Goal: Task Accomplishment & Management: Manage account settings

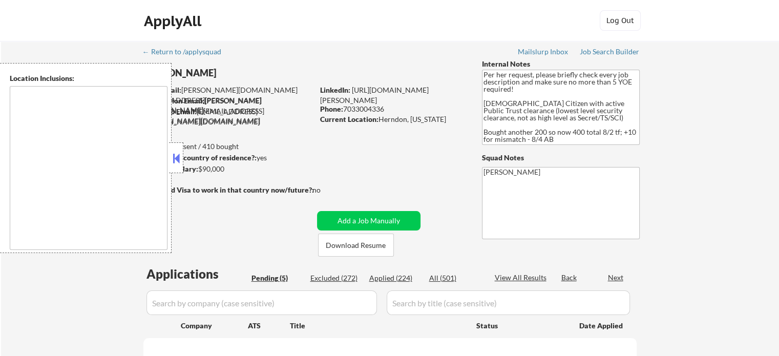
select select ""pending""
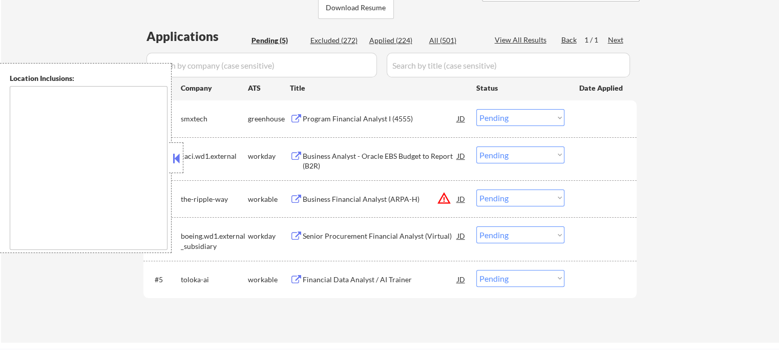
scroll to position [256, 0]
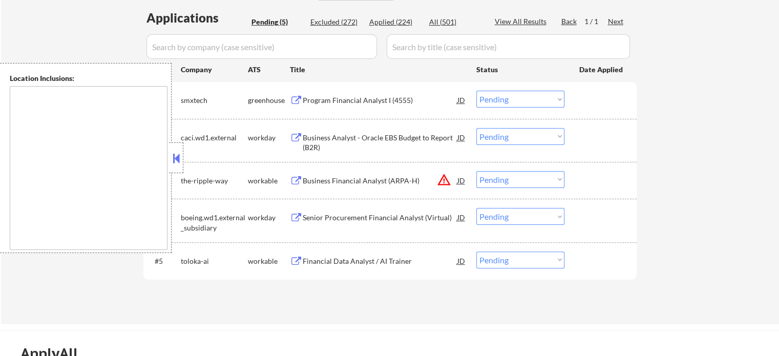
drag, startPoint x: 508, startPoint y: 178, endPoint x: 510, endPoint y: 186, distance: 8.4
click at [508, 178] on select "Choose an option... Pending Applied Excluded (Questions) Excluded (Expired) Exc…" at bounding box center [520, 179] width 88 height 17
click at [476, 171] on select "Choose an option... Pending Applied Excluded (Questions) Excluded (Expired) Exc…" at bounding box center [520, 179] width 88 height 17
click at [673, 183] on div "← Return to /applysquad Mailslurp Inbox Job Search Builder [PERSON_NAME] User E…" at bounding box center [390, 54] width 778 height 539
select select ""pending""
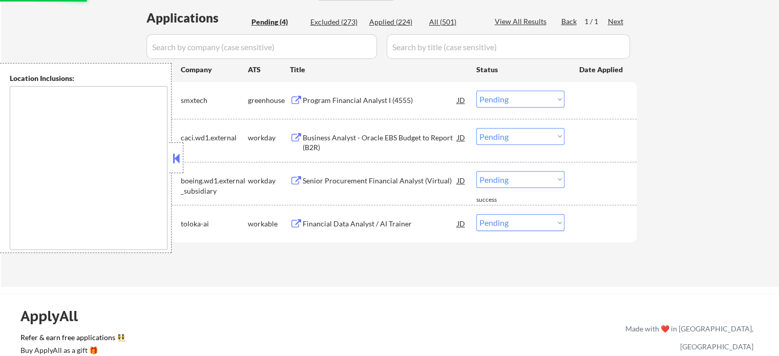
click at [391, 99] on div "Program Financial Analyst I (4555)" at bounding box center [380, 100] width 155 height 10
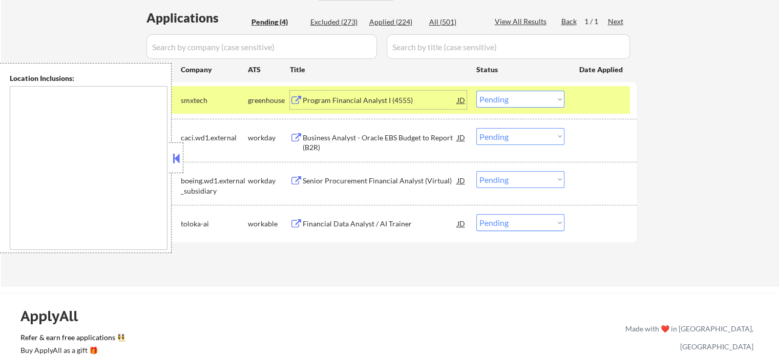
click at [392, 133] on div "Business Analyst - Oracle EBS Budget to Report (B2R)" at bounding box center [380, 143] width 155 height 20
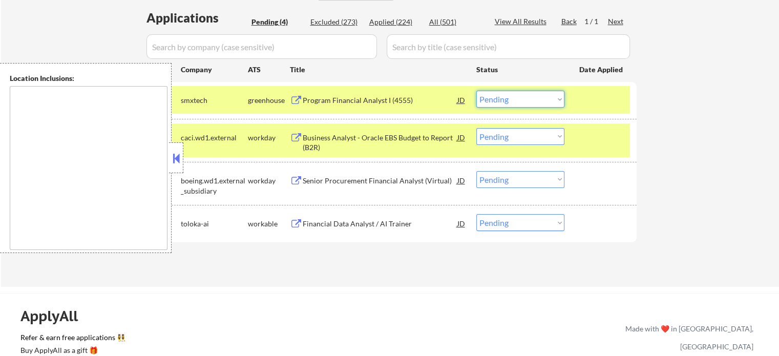
click at [520, 104] on select "Choose an option... Pending Applied Excluded (Questions) Excluded (Expired) Exc…" at bounding box center [520, 99] width 88 height 17
click at [476, 91] on select "Choose an option... Pending Applied Excluded (Questions) Excluded (Expired) Exc…" at bounding box center [520, 99] width 88 height 17
click at [416, 178] on div "Senior Procurement Financial Analyst (Virtual)" at bounding box center [380, 181] width 155 height 10
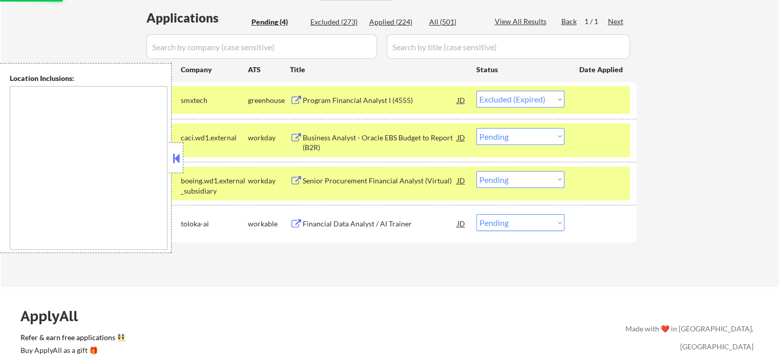
select select ""pending""
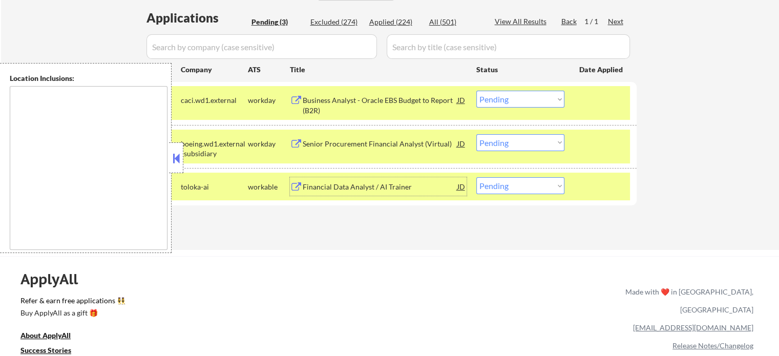
drag, startPoint x: 515, startPoint y: 142, endPoint x: 515, endPoint y: 149, distance: 7.2
click at [515, 144] on select "Choose an option... Pending Applied Excluded (Questions) Excluded (Expired) Exc…" at bounding box center [520, 142] width 88 height 17
click at [476, 134] on select "Choose an option... Pending Applied Excluded (Questions) Excluded (Expired) Exc…" at bounding box center [520, 142] width 88 height 17
click at [399, 190] on div "Financial Data Analyst / AI Trainer" at bounding box center [380, 187] width 155 height 10
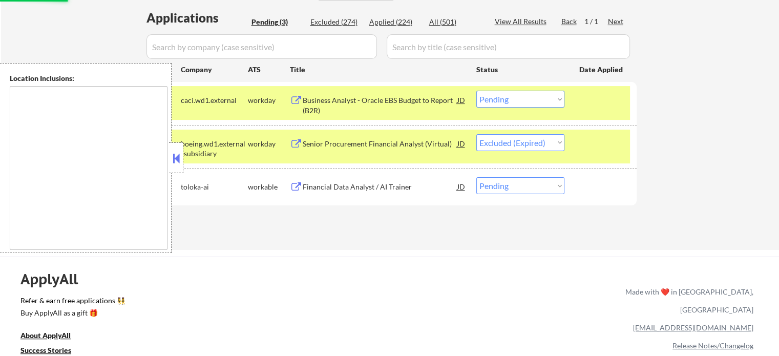
select select ""pending""
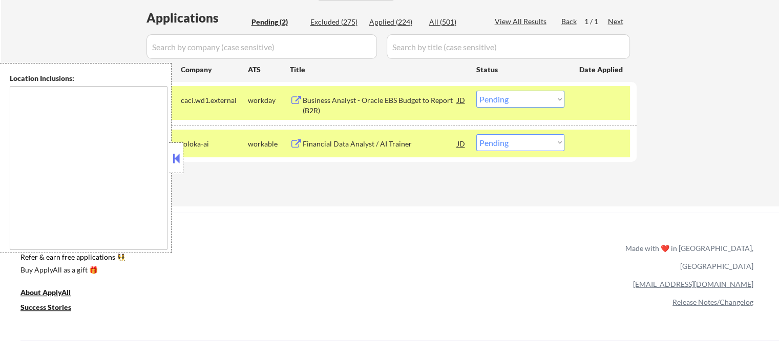
click at [506, 104] on select "Choose an option... Pending Applied Excluded (Questions) Excluded (Expired) Exc…" at bounding box center [520, 99] width 88 height 17
click at [476, 91] on select "Choose an option... Pending Applied Excluded (Questions) Excluded (Expired) Exc…" at bounding box center [520, 99] width 88 height 17
click at [471, 180] on div "Applications Pending (2) Excluded (275) Applied (224) All (501) View All Result…" at bounding box center [389, 98] width 493 height 178
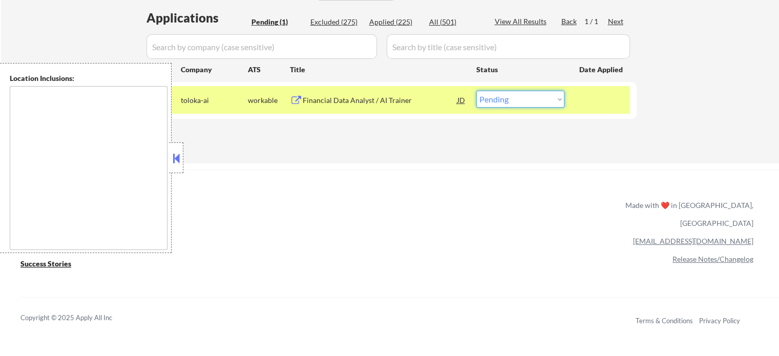
click at [502, 98] on select "Choose an option... Pending Applied Excluded (Questions) Excluded (Expired) Exc…" at bounding box center [520, 99] width 88 height 17
click at [476, 91] on select "Choose an option... Pending Applied Excluded (Questions) Excluded (Expired) Exc…" at bounding box center [520, 99] width 88 height 17
click at [469, 185] on div "ApplyAll Refer & earn free applications 👯‍♀️ Buy ApplyAll as a gift 🎁 About App…" at bounding box center [389, 258] width 779 height 162
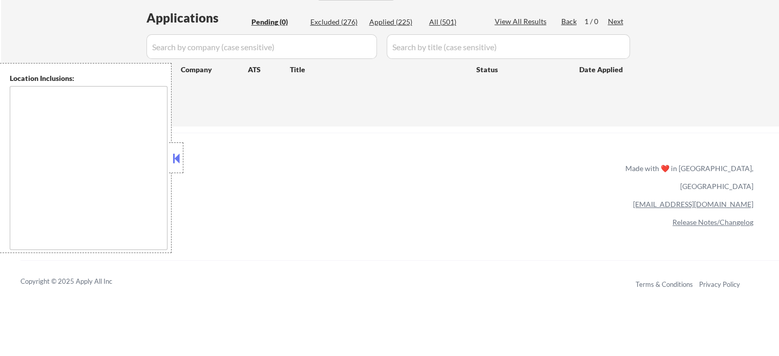
click at [399, 19] on div "Applied (225)" at bounding box center [394, 22] width 51 height 10
select select ""applied""
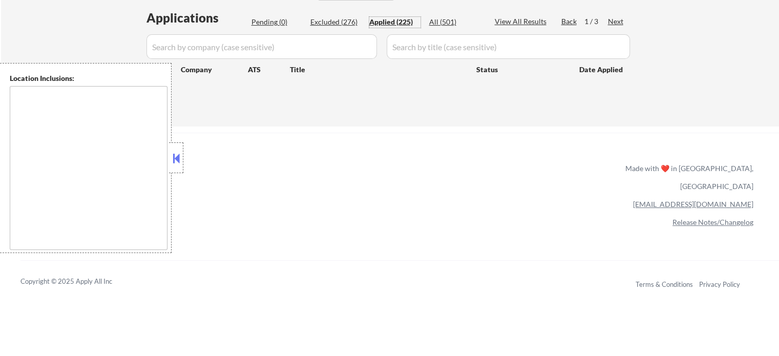
select select ""applied""
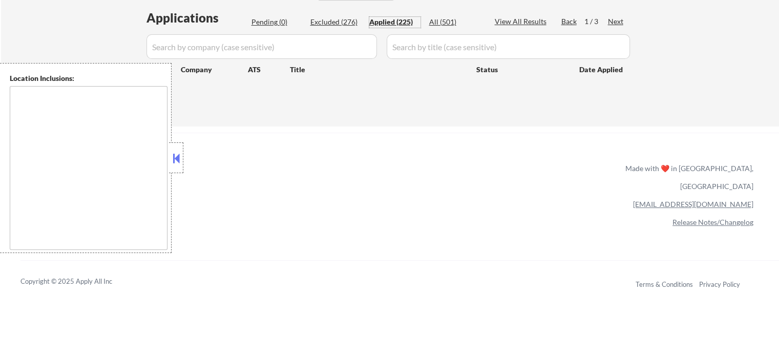
select select ""applied""
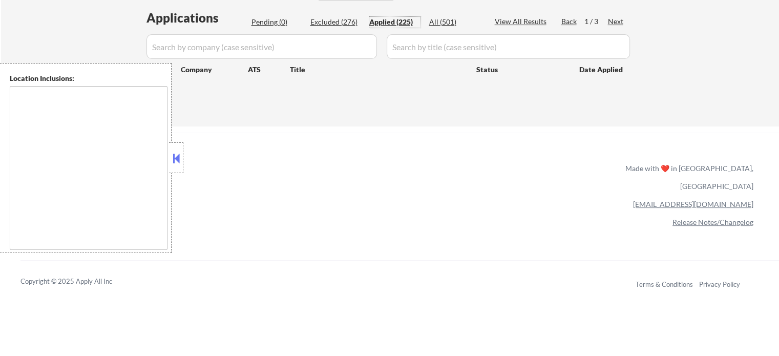
select select ""applied""
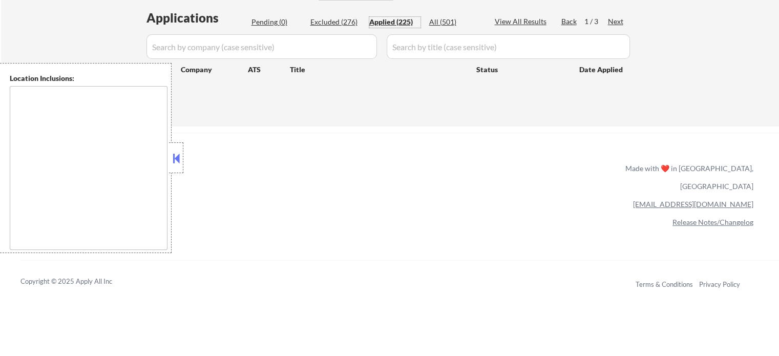
select select ""applied""
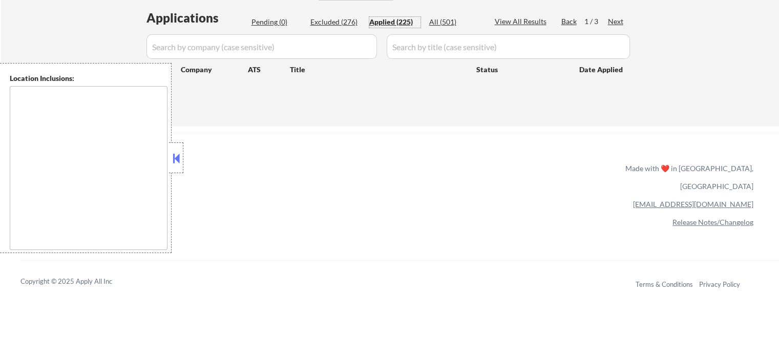
select select ""applied""
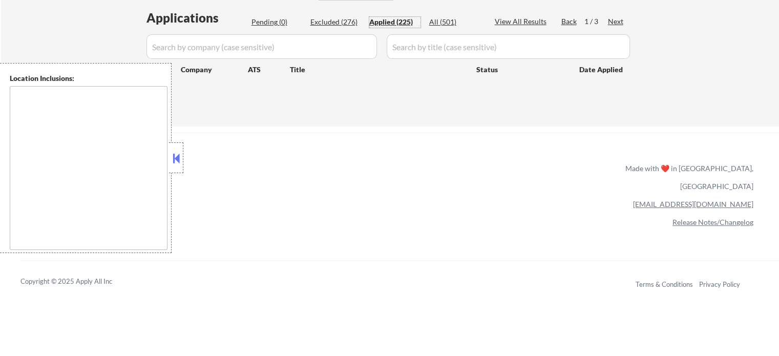
select select ""applied""
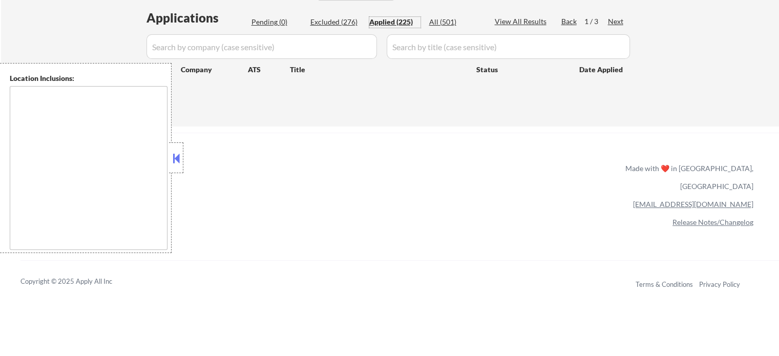
select select ""applied""
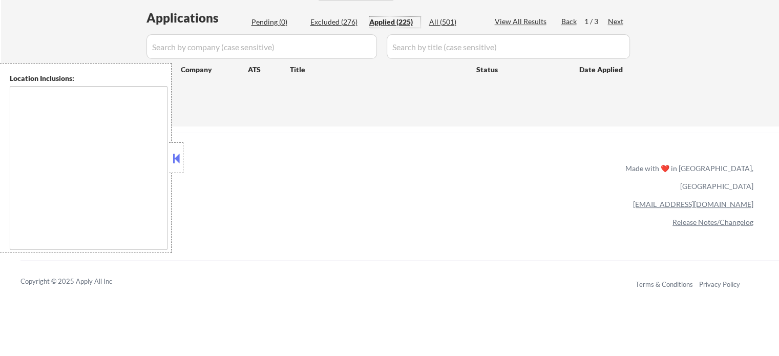
select select ""applied""
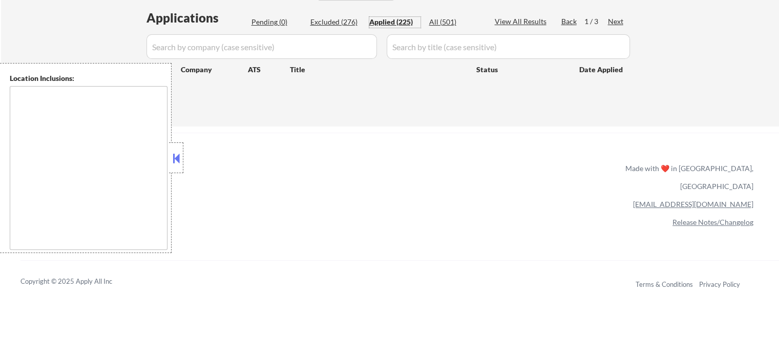
select select ""applied""
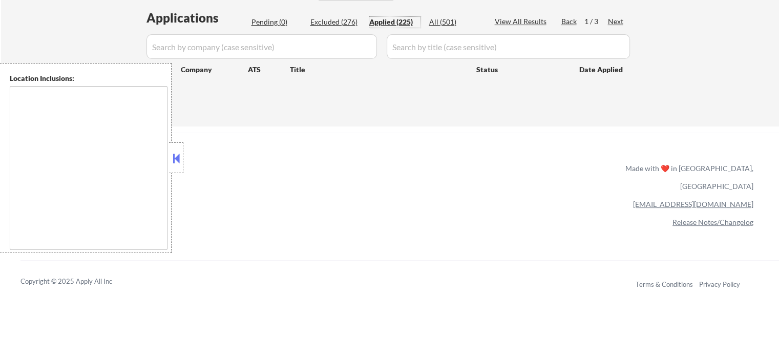
select select ""applied""
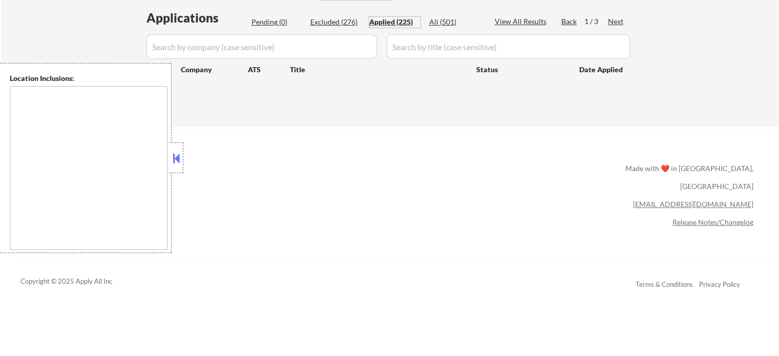
select select ""applied""
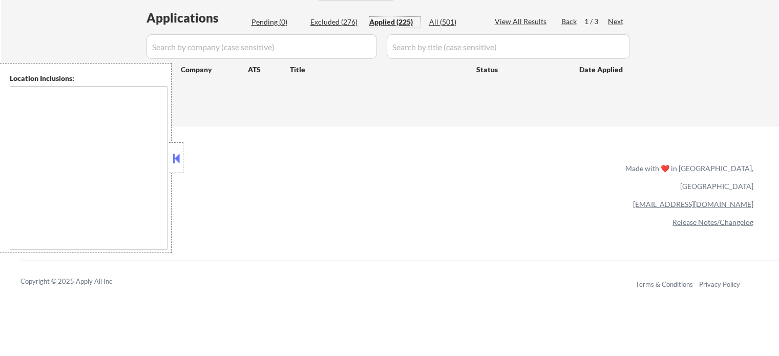
select select ""applied""
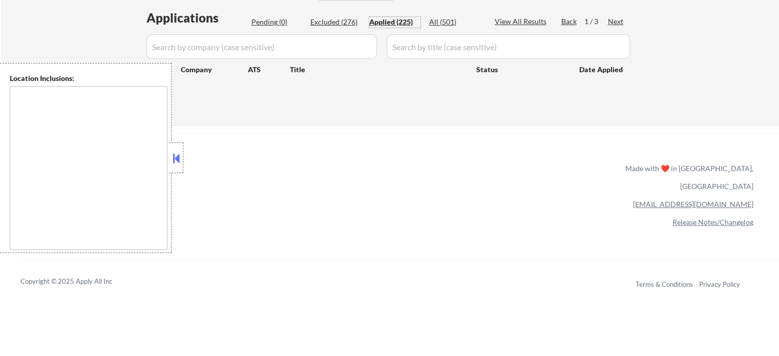
select select ""applied""
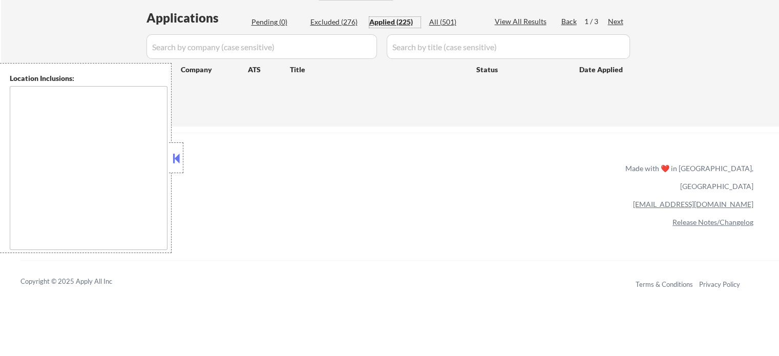
select select ""applied""
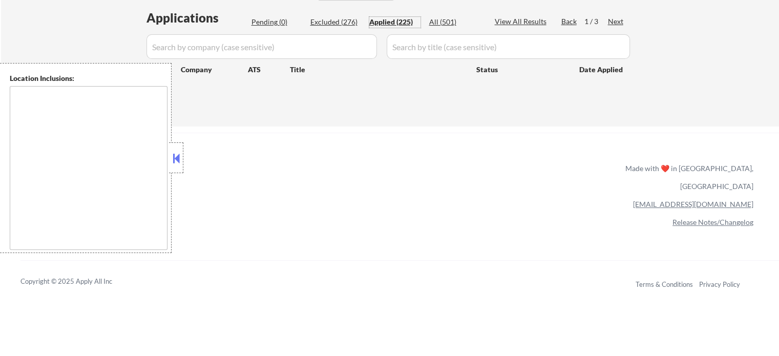
select select ""applied""
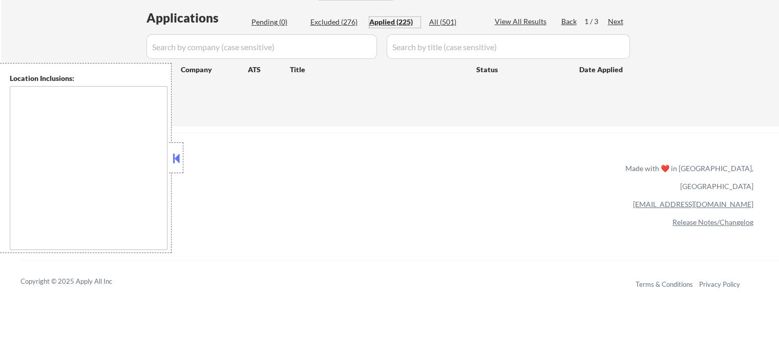
select select ""applied""
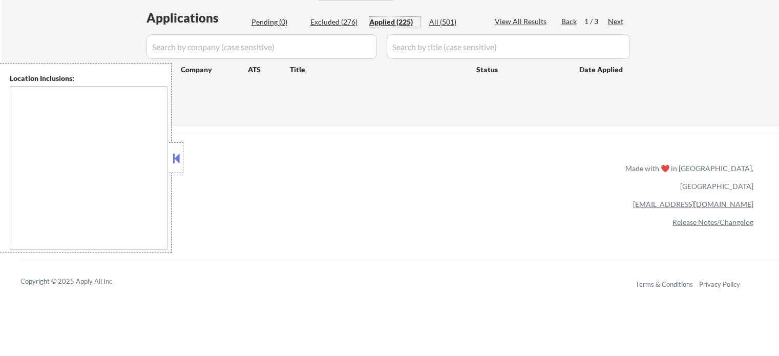
select select ""applied""
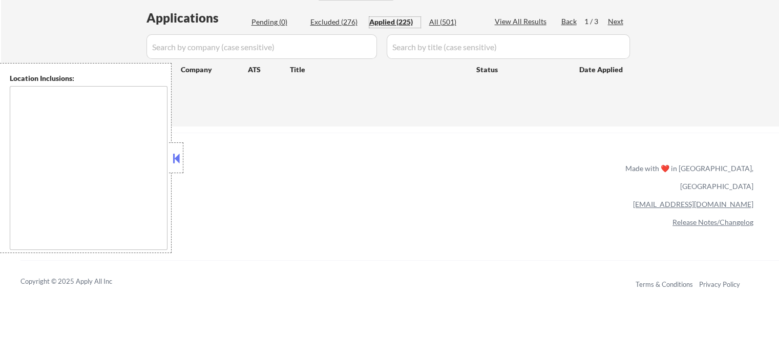
select select ""applied""
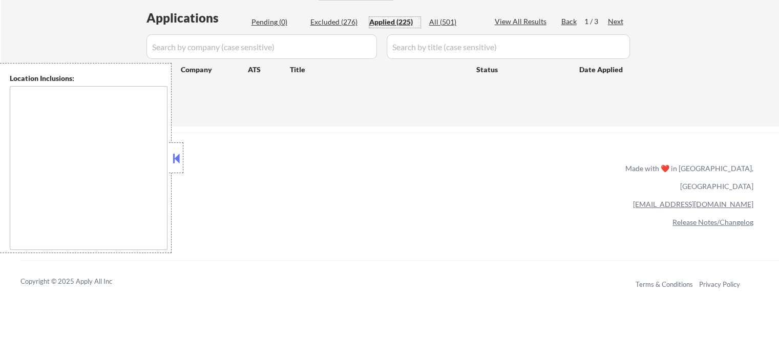
select select ""applied""
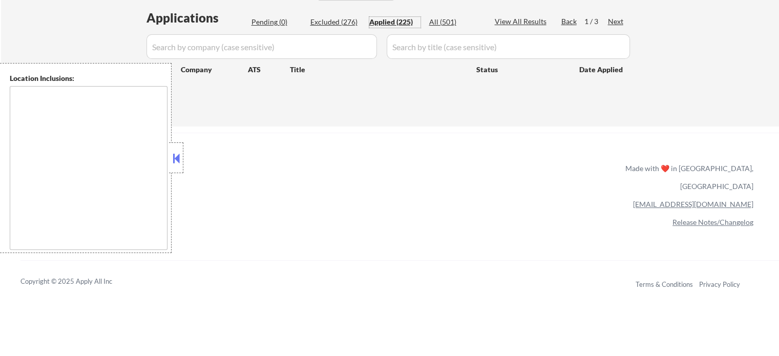
select select ""applied""
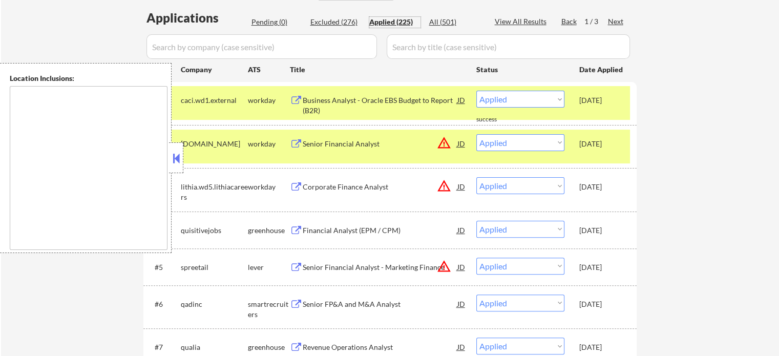
click at [271, 20] on div "Pending (0)" at bounding box center [276, 22] width 51 height 10
